Goal: Task Accomplishment & Management: Manage account settings

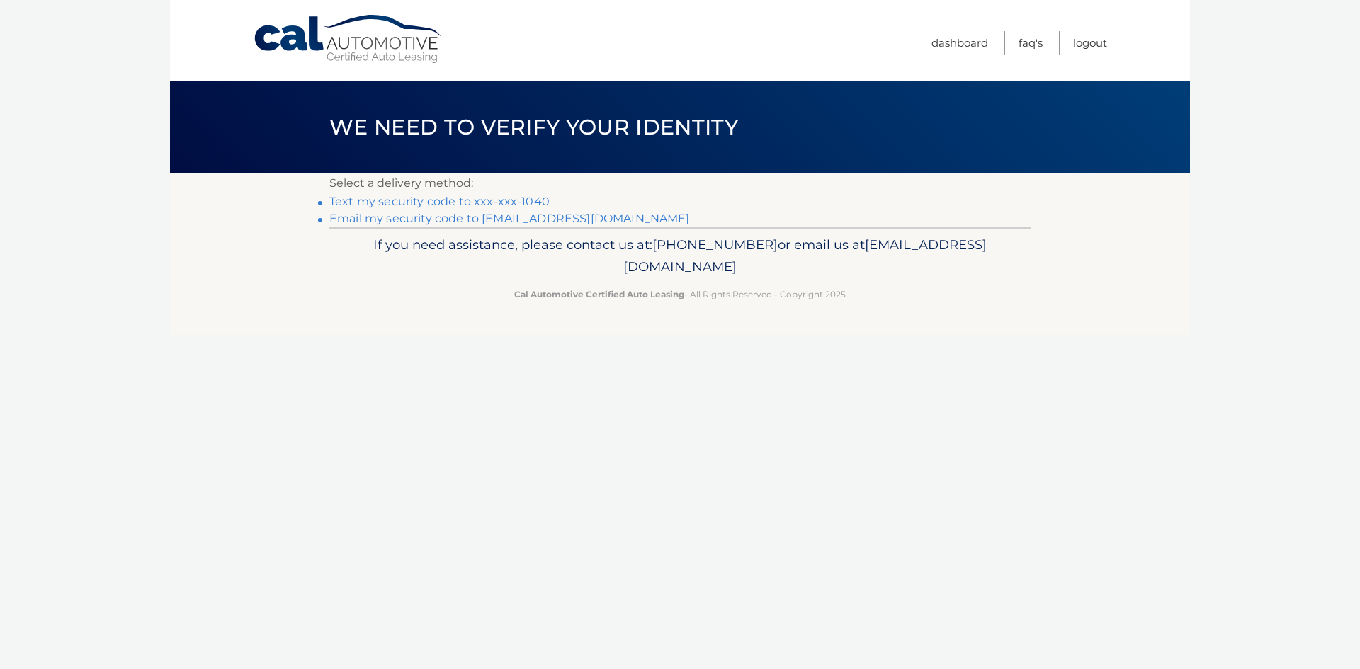
click at [539, 205] on link "Text my security code to xxx-xxx-1040" at bounding box center [439, 201] width 220 height 13
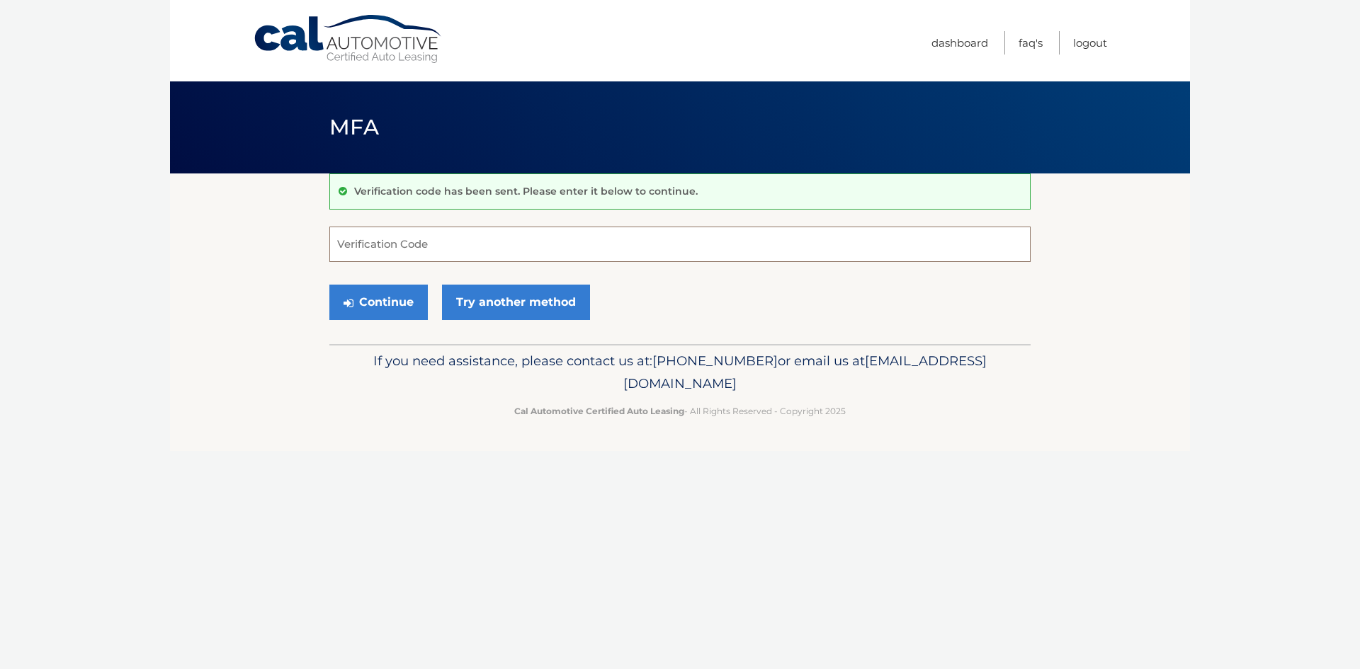
click at [483, 248] on input "Verification Code" at bounding box center [679, 244] width 701 height 35
type input "173684"
click at [329, 285] on button "Continue" at bounding box center [378, 302] width 98 height 35
click at [392, 319] on button "Continue" at bounding box center [378, 302] width 98 height 35
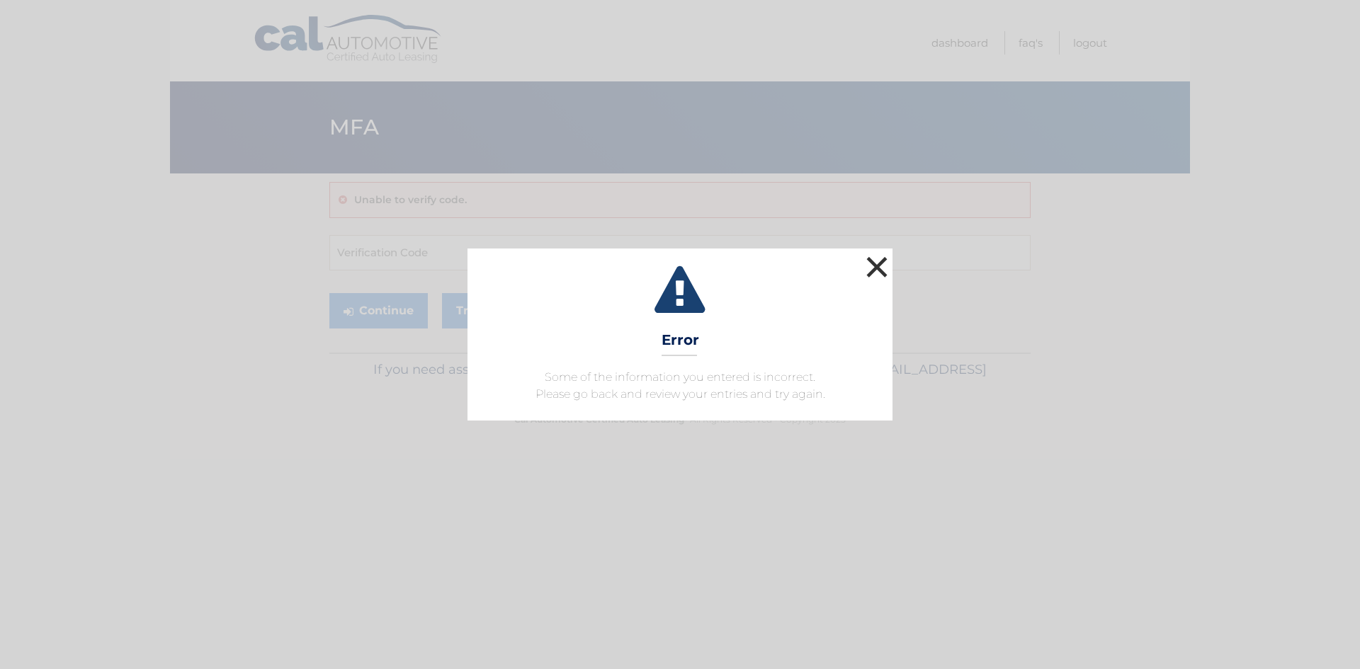
click at [865, 253] on button "×" at bounding box center [876, 267] width 28 height 28
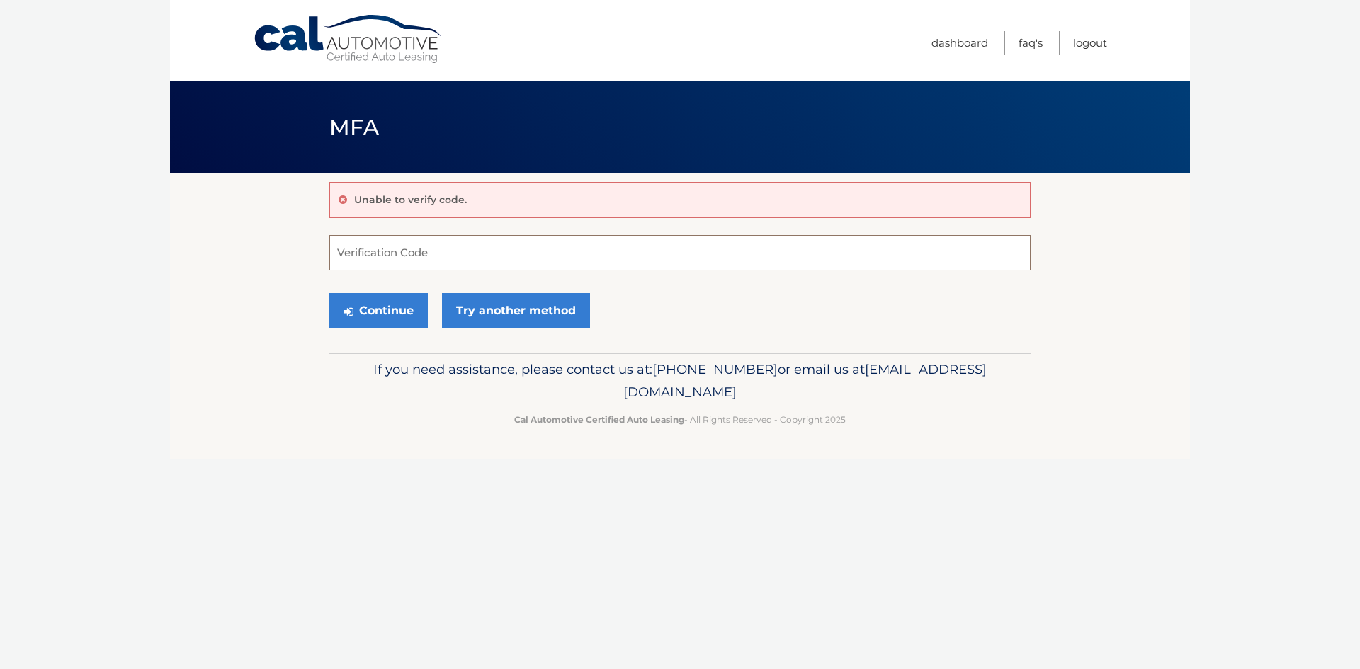
click at [428, 270] on input "Verification Code" at bounding box center [679, 252] width 701 height 35
type input "173684"
click at [329, 293] on button "Continue" at bounding box center [378, 310] width 98 height 35
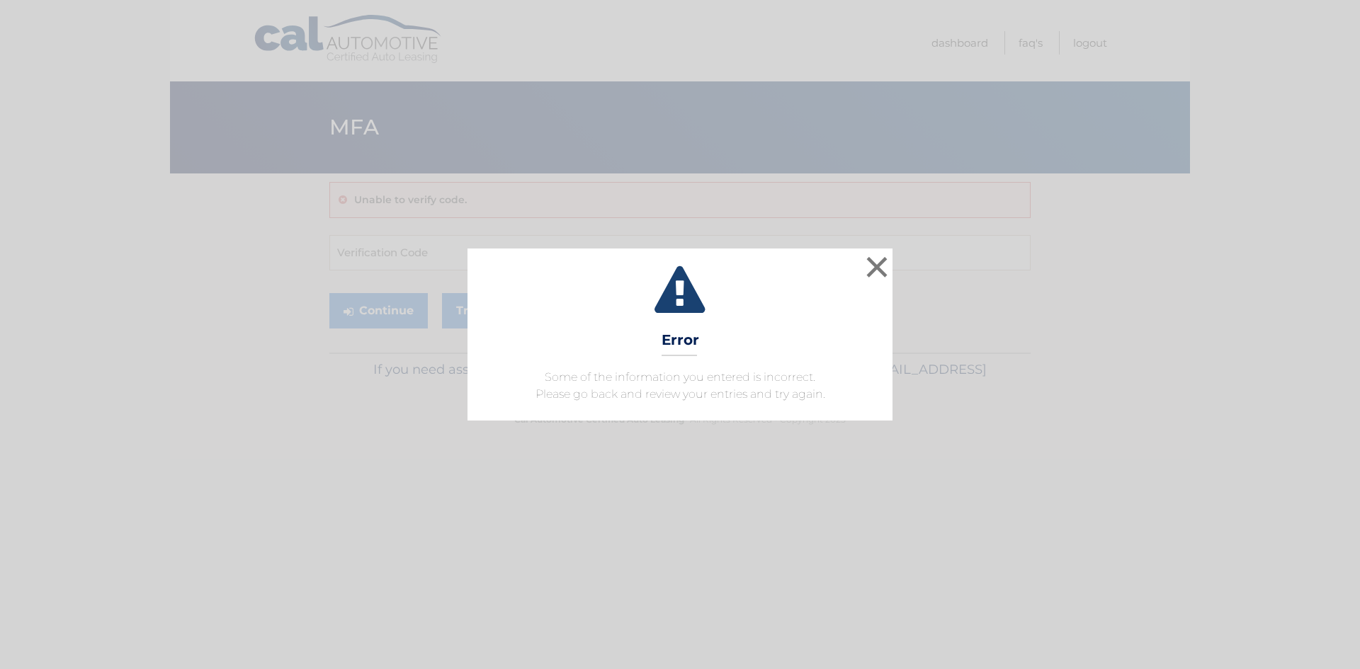
click at [892, 249] on div "× Error Some of the information you entered is incorrect. Please go back and re…" at bounding box center [679, 334] width 425 height 171
click at [887, 253] on button "×" at bounding box center [876, 267] width 28 height 28
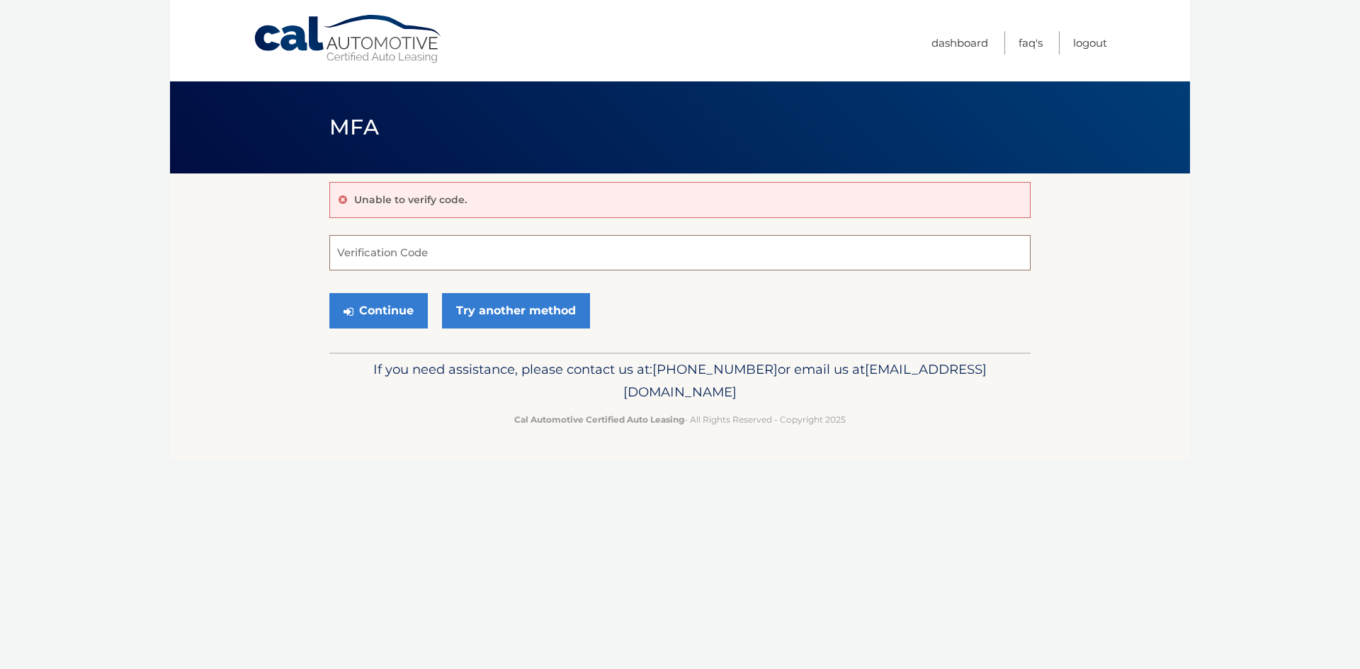
click at [869, 256] on input "Verification Code" at bounding box center [679, 252] width 701 height 35
type input "173684"
click at [329, 293] on button "Continue" at bounding box center [378, 310] width 98 height 35
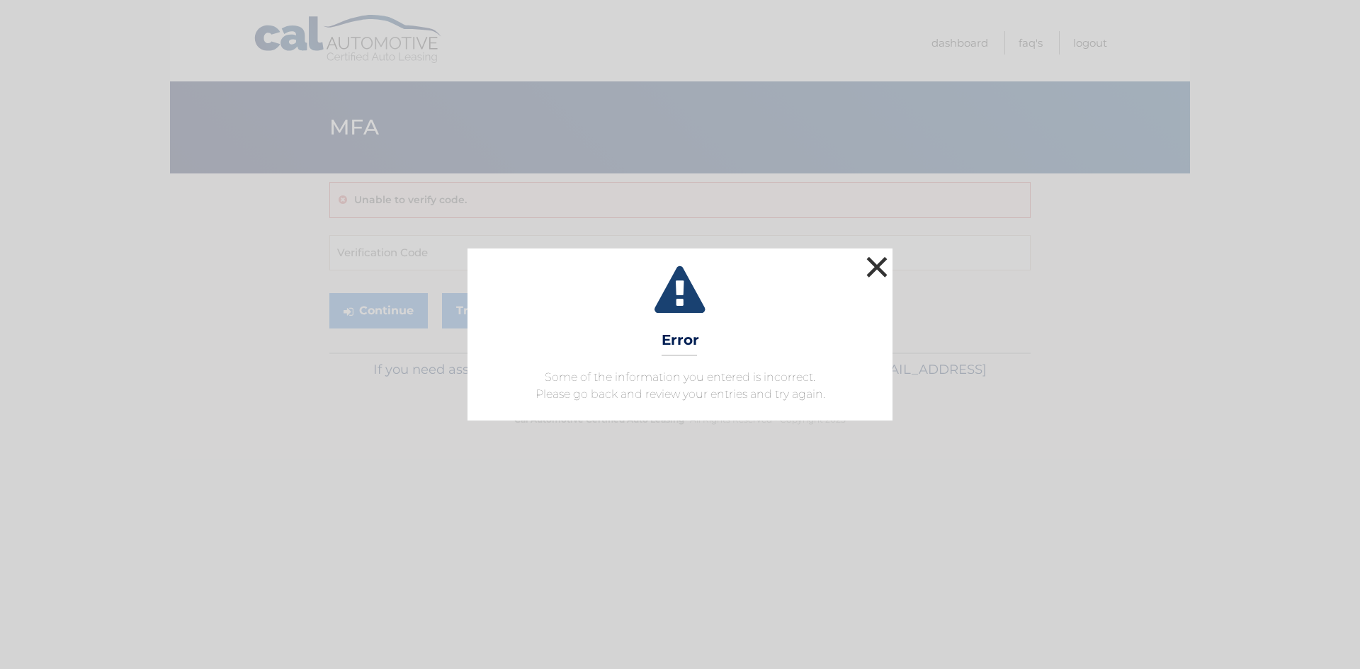
click at [872, 253] on button "×" at bounding box center [876, 267] width 28 height 28
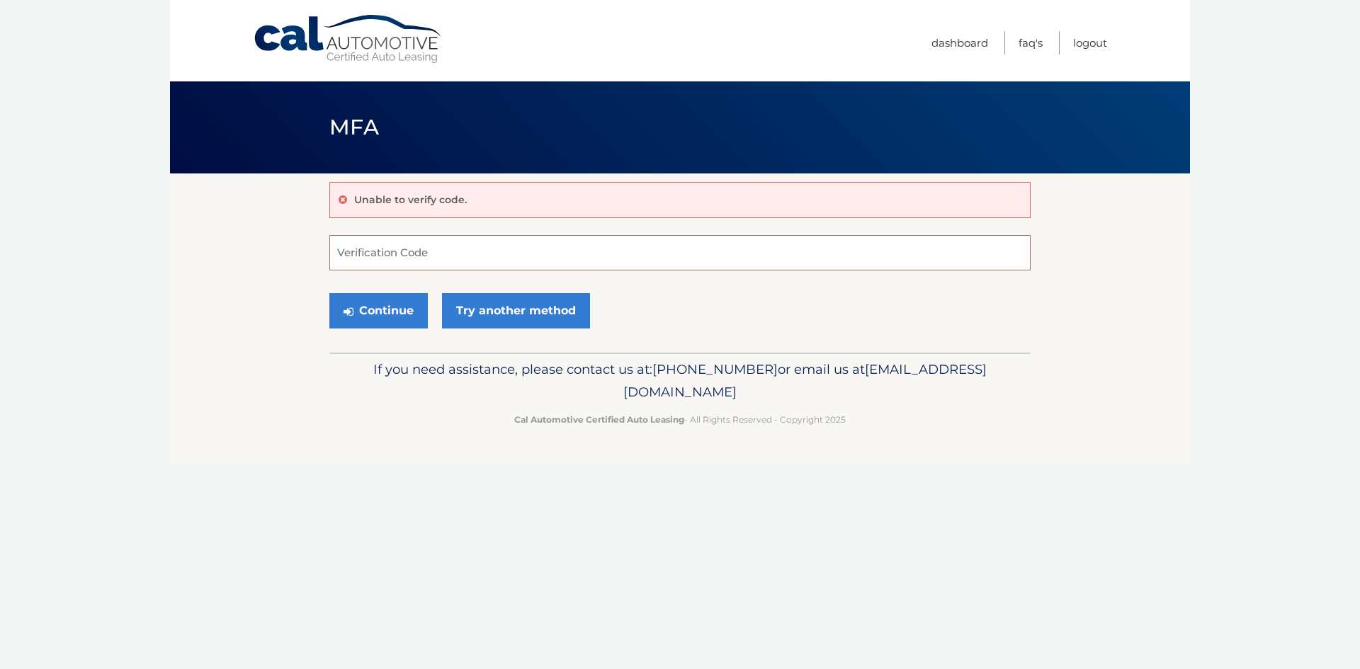
click at [450, 245] on input "Verification Code" at bounding box center [679, 252] width 701 height 35
type input "173684"
click at [401, 318] on button "Continue" at bounding box center [378, 310] width 98 height 35
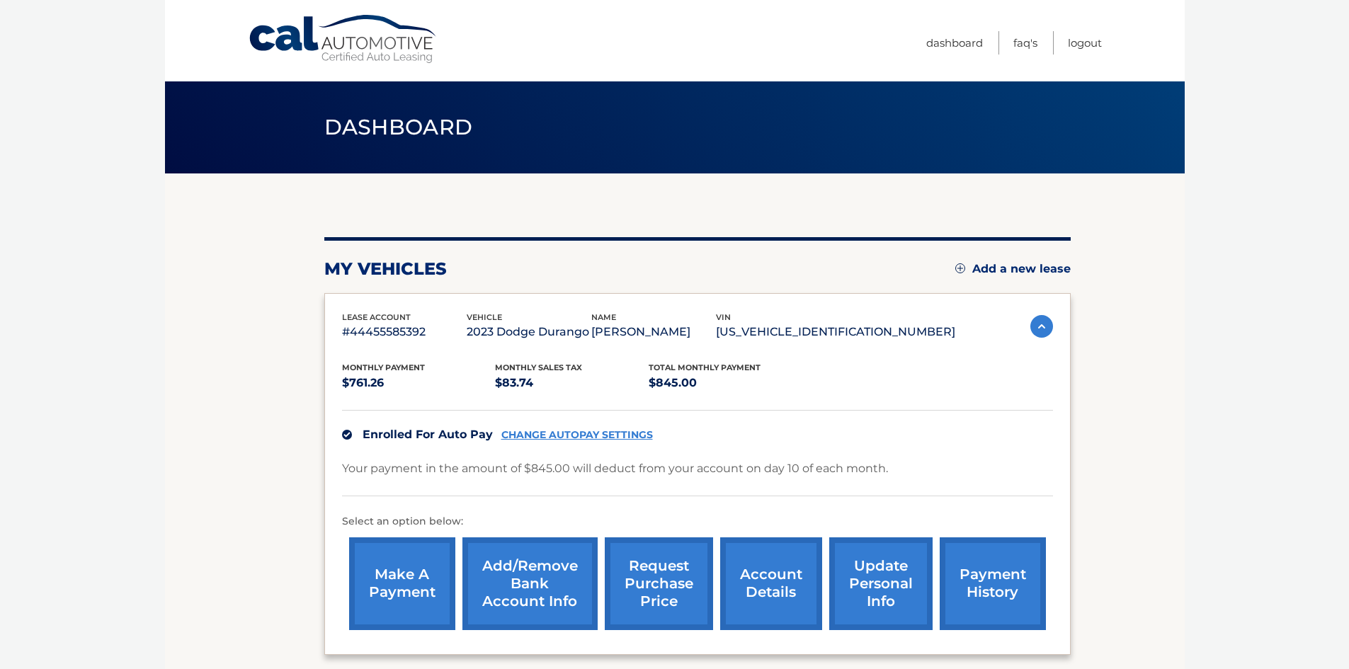
click at [889, 585] on link "update personal info" at bounding box center [880, 583] width 103 height 93
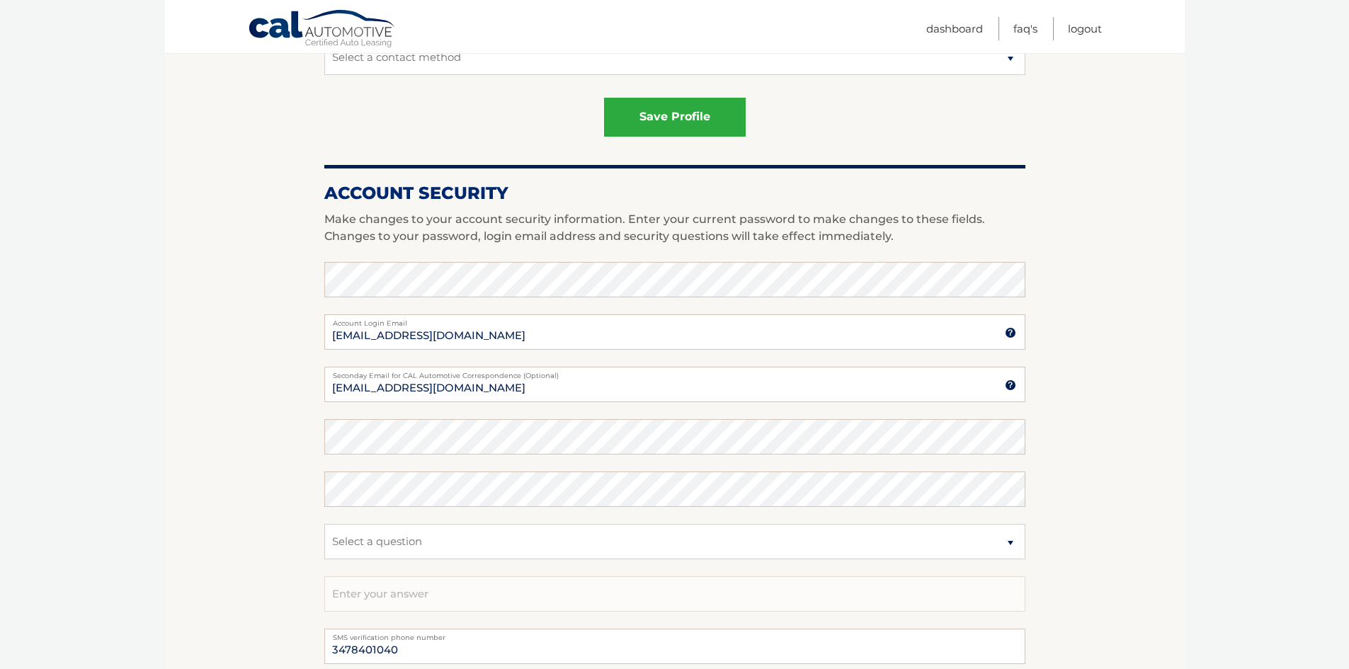
scroll to position [496, 0]
drag, startPoint x: 854, startPoint y: 372, endPoint x: 317, endPoint y: 370, distance: 537.5
click at [317, 370] on section "Account Overview | Edit Profile account information 11720 KELVIN AVE Street Add…" at bounding box center [675, 224] width 1020 height 1093
type input "[EMAIL_ADDRESS][DOMAIN_NAME]"
drag, startPoint x: 452, startPoint y: 428, endPoint x: 329, endPoint y: 440, distance: 124.4
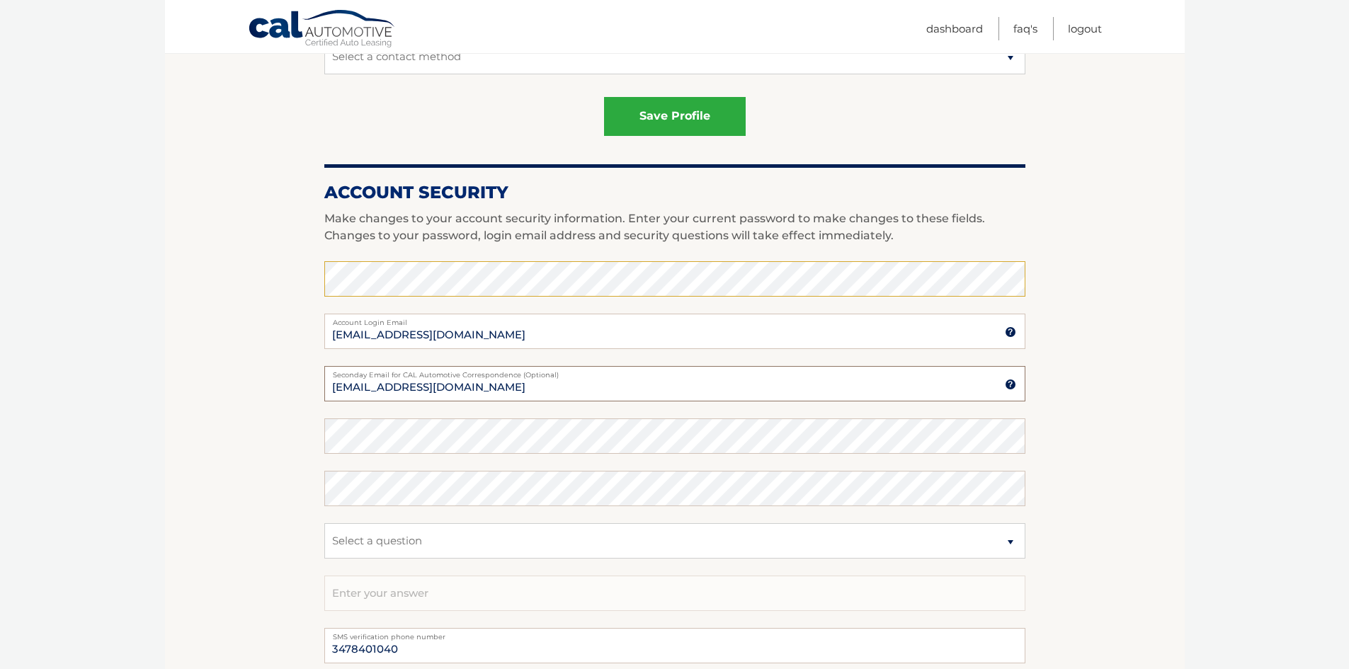
click at [329, 401] on input "msultanbek@inths.org" at bounding box center [674, 383] width 701 height 35
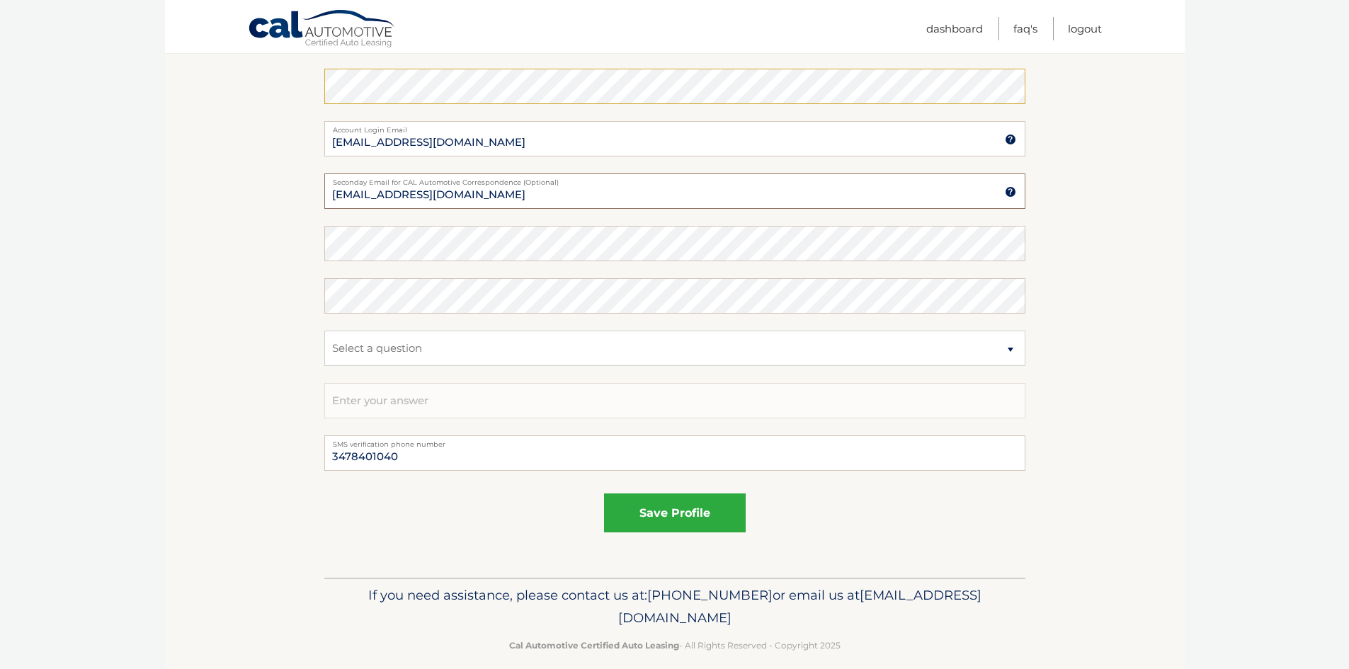
scroll to position [708, 0]
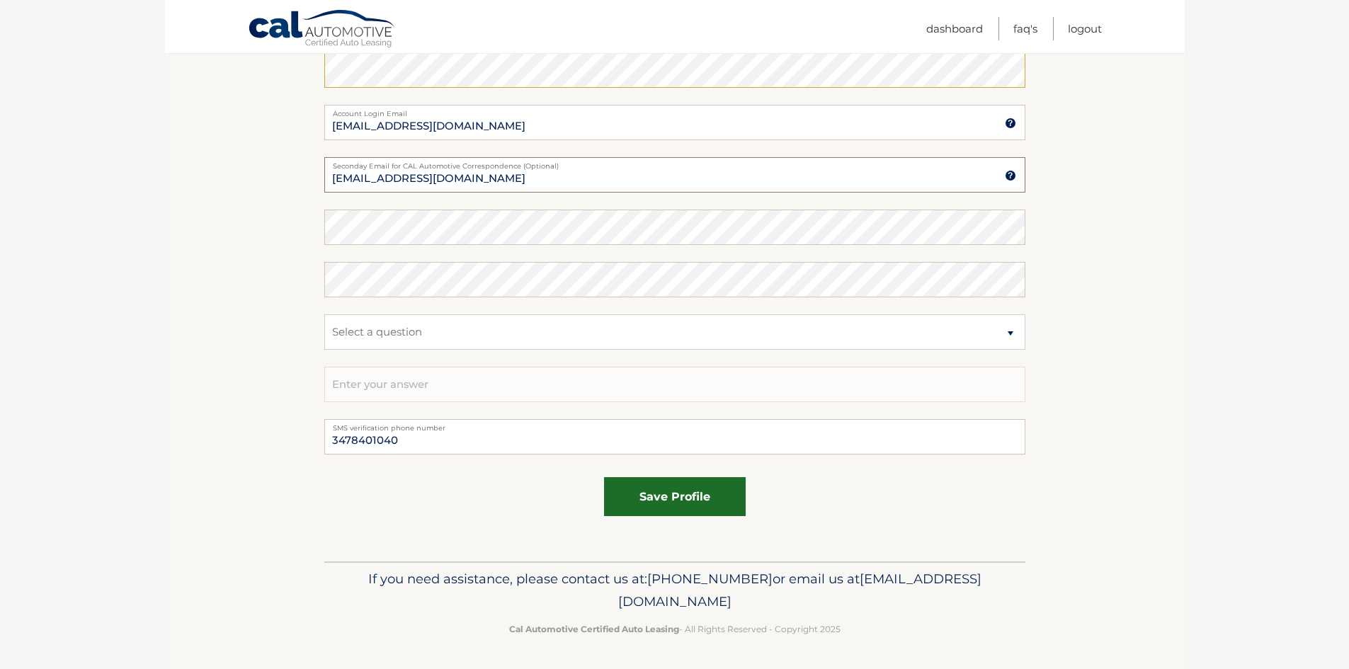
type input "[EMAIL_ADDRESS][DOMAIN_NAME]"
click at [696, 516] on button "save profile" at bounding box center [675, 496] width 142 height 39
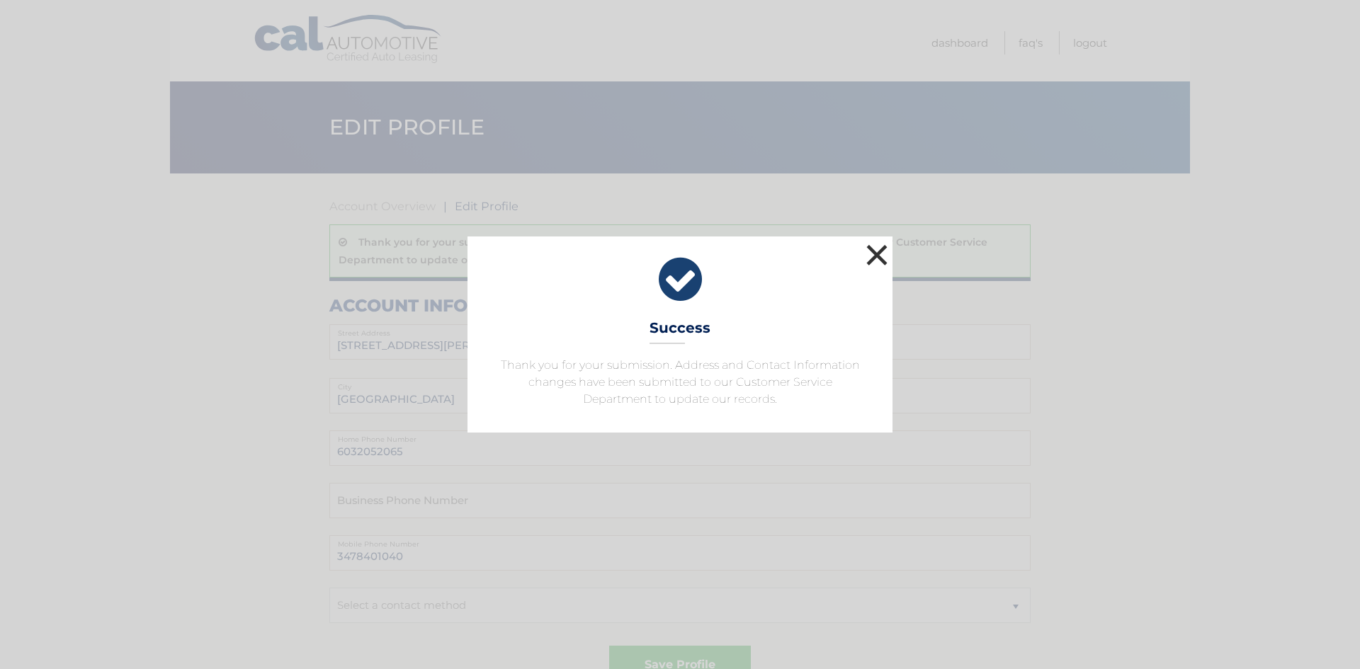
click at [873, 241] on button "×" at bounding box center [876, 255] width 28 height 28
